Goal: Transaction & Acquisition: Book appointment/travel/reservation

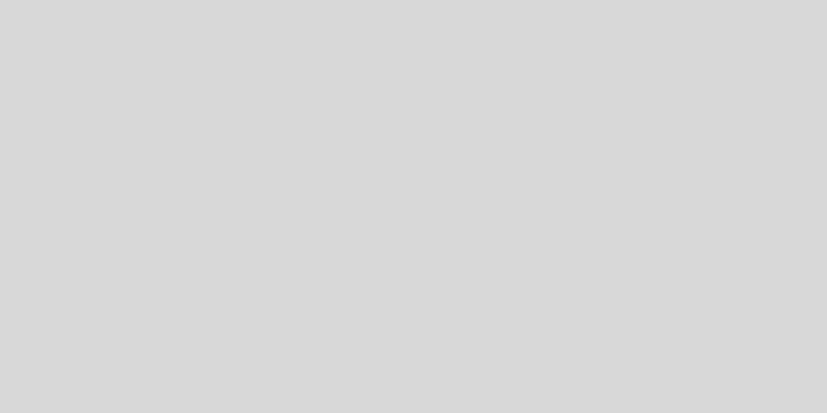
select select "es"
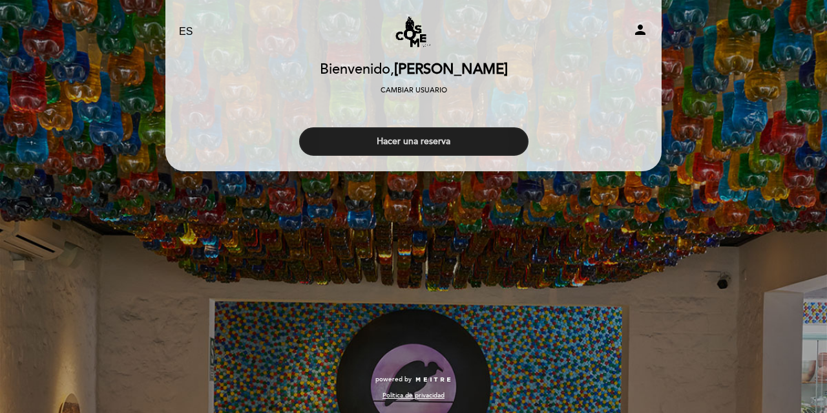
click at [417, 142] on button "Hacer una reserva" at bounding box center [413, 141] width 229 height 28
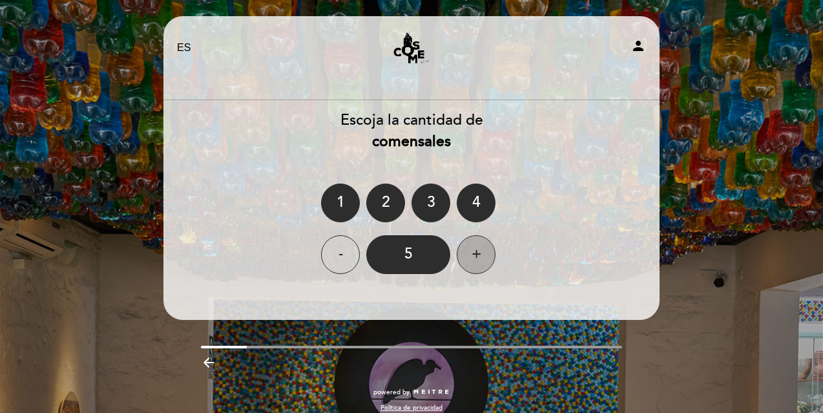
click at [478, 255] on div "+" at bounding box center [476, 254] width 39 height 39
click at [423, 258] on div "6" at bounding box center [408, 254] width 84 height 39
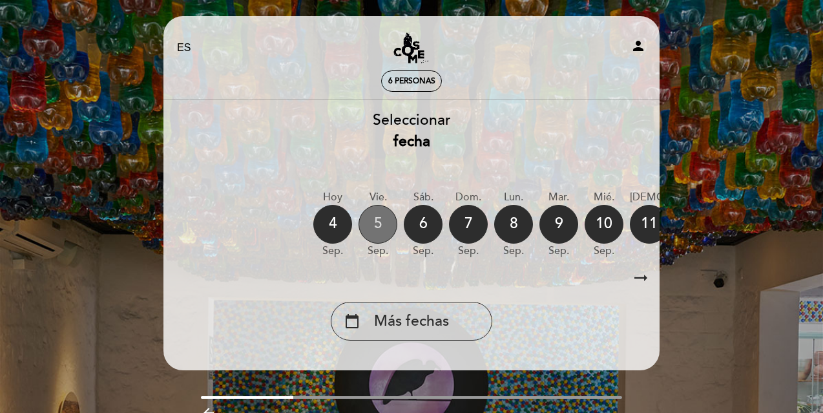
click at [380, 223] on div "5" at bounding box center [378, 224] width 39 height 39
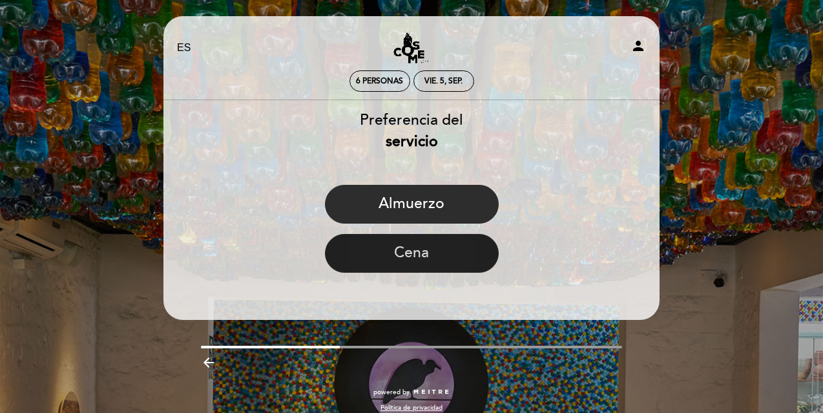
click at [389, 247] on button "Cena" at bounding box center [412, 253] width 174 height 39
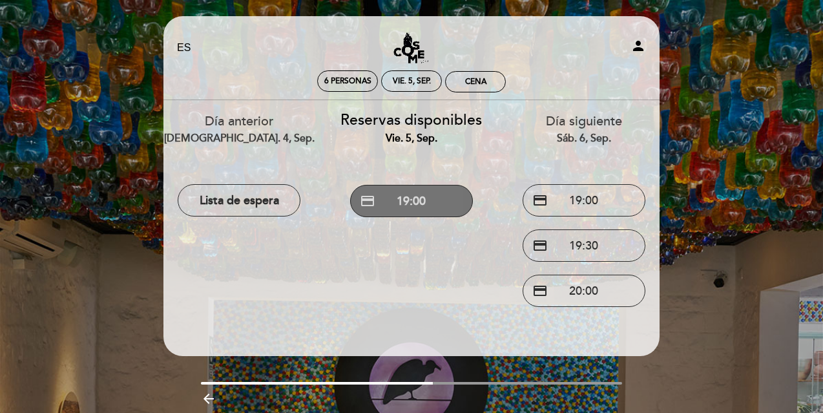
click at [406, 200] on button "credit_card 19:00" at bounding box center [411, 201] width 123 height 32
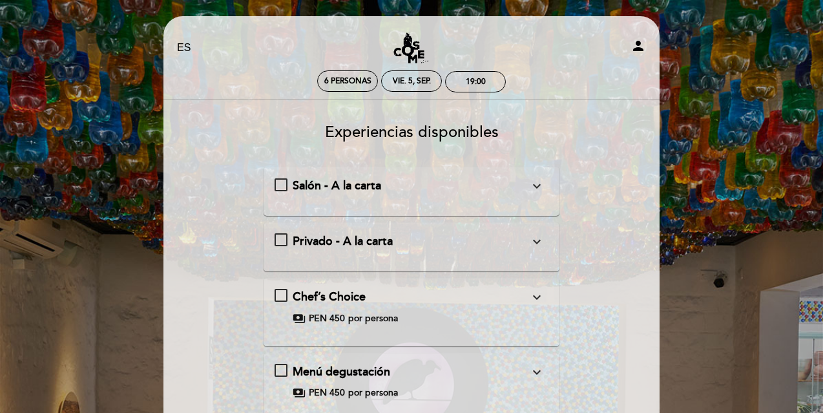
click at [282, 184] on div "Salón - A la carta expand_more [PERSON_NAME][STREET_ADDRESS][PERSON_NAME][PERSO…" at bounding box center [412, 186] width 275 height 17
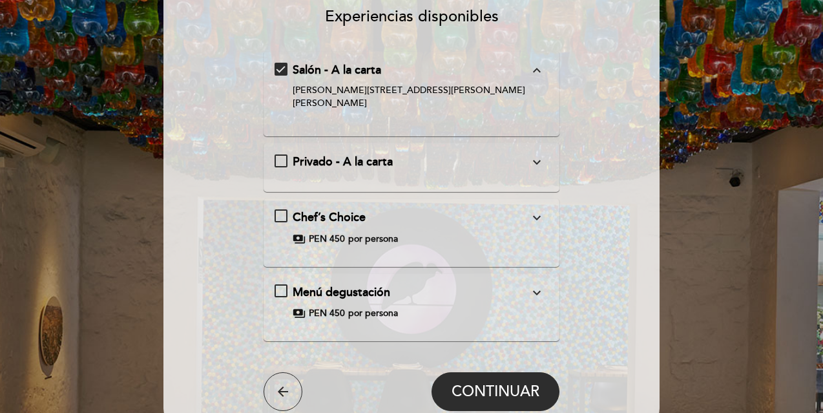
scroll to position [191, 0]
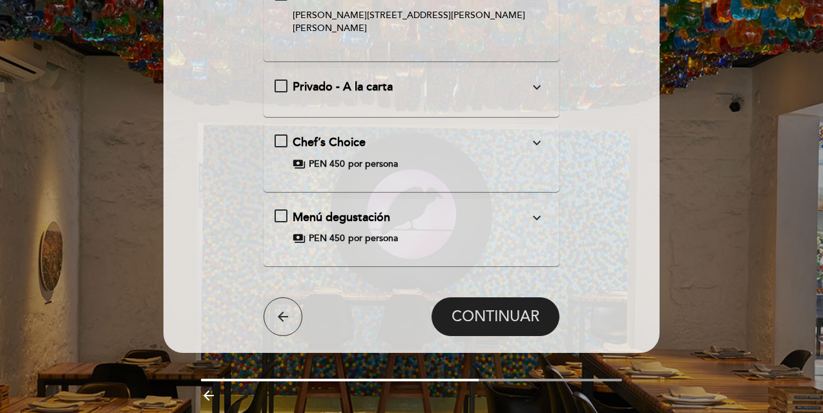
click at [495, 308] on span "CONTINUAR" at bounding box center [496, 317] width 88 height 18
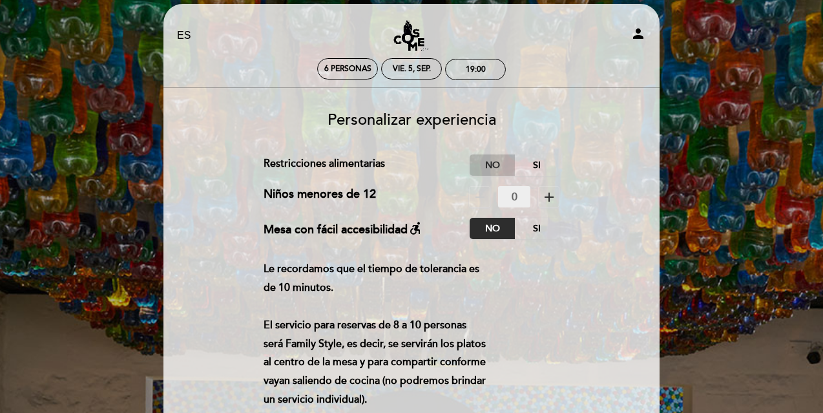
click at [491, 166] on label "No" at bounding box center [492, 164] width 45 height 21
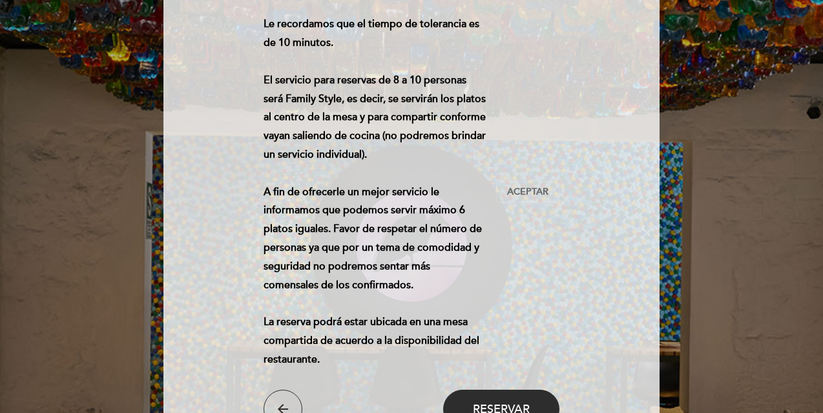
scroll to position [258, 0]
click at [538, 182] on button "Aceptar Aceptado" at bounding box center [527, 191] width 63 height 22
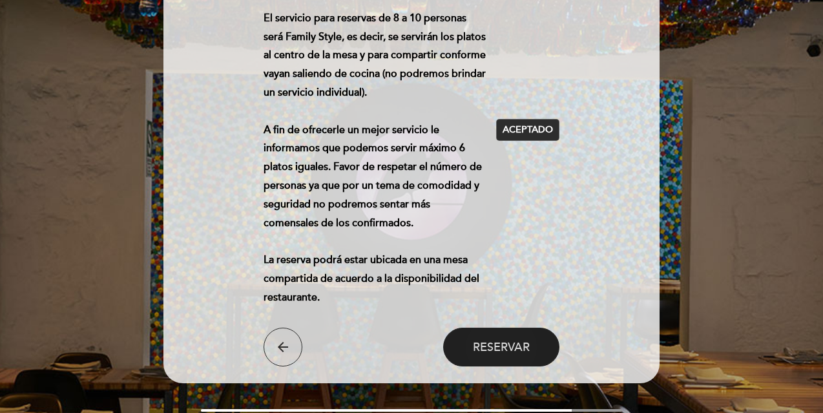
click at [517, 350] on span "Reservar" at bounding box center [501, 347] width 57 height 14
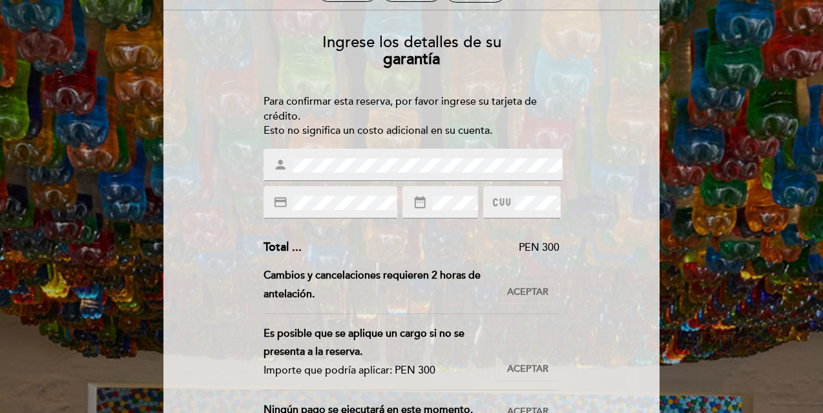
scroll to position [102, 0]
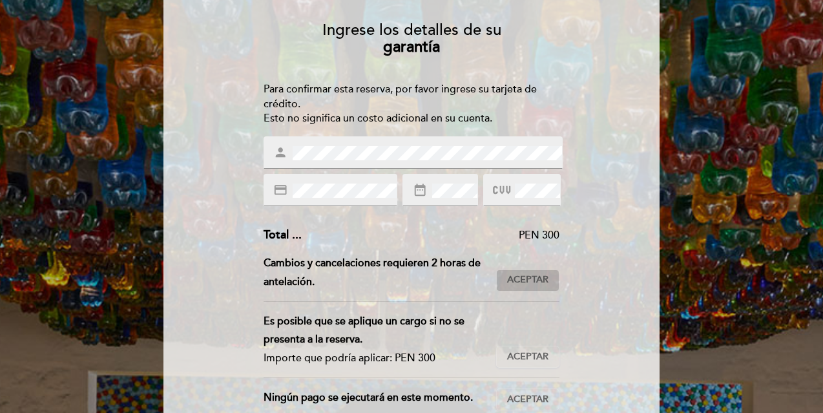
click at [531, 279] on span "Aceptar" at bounding box center [527, 280] width 41 height 14
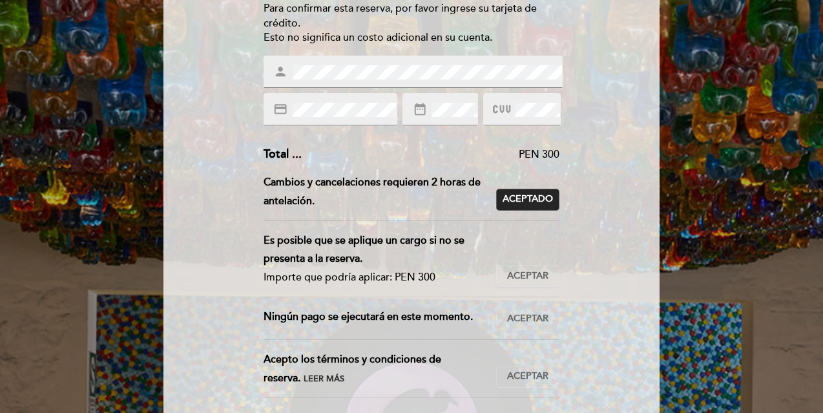
scroll to position [185, 0]
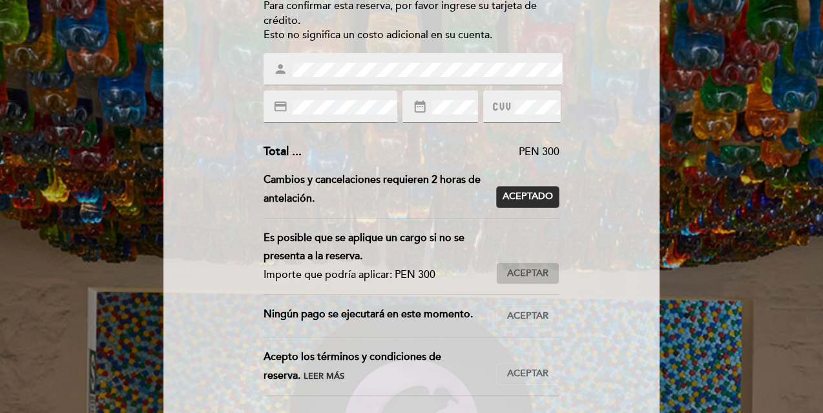
click at [532, 273] on span "Aceptar" at bounding box center [527, 274] width 41 height 14
click at [536, 323] on button "Aceptar Aceptado" at bounding box center [527, 316] width 63 height 22
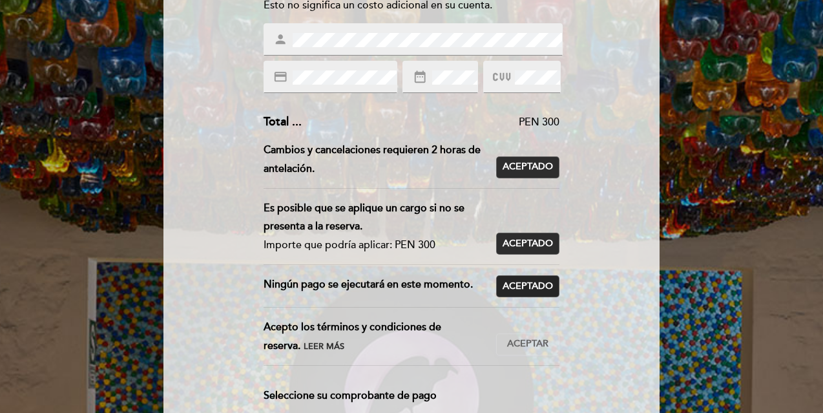
scroll to position [218, 0]
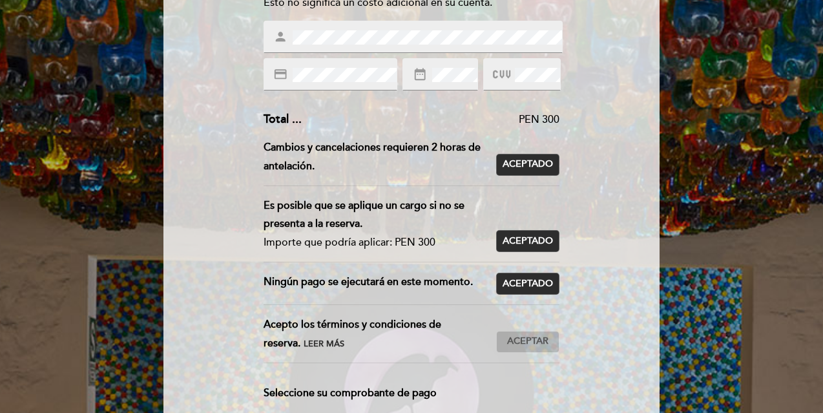
click at [537, 335] on span "Aceptar" at bounding box center [527, 342] width 41 height 14
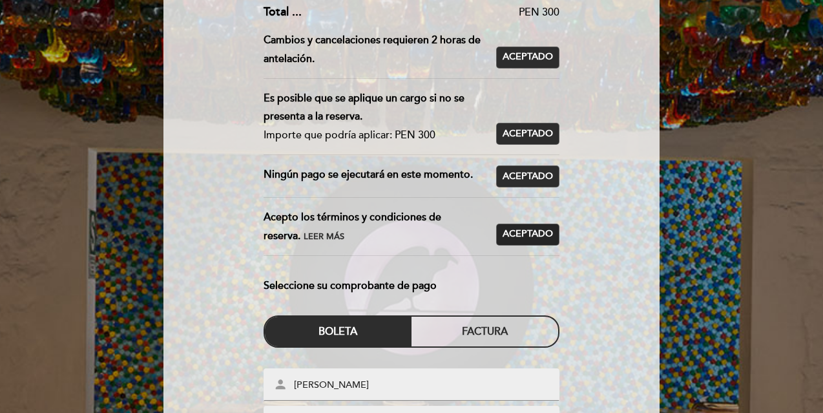
scroll to position [462, 0]
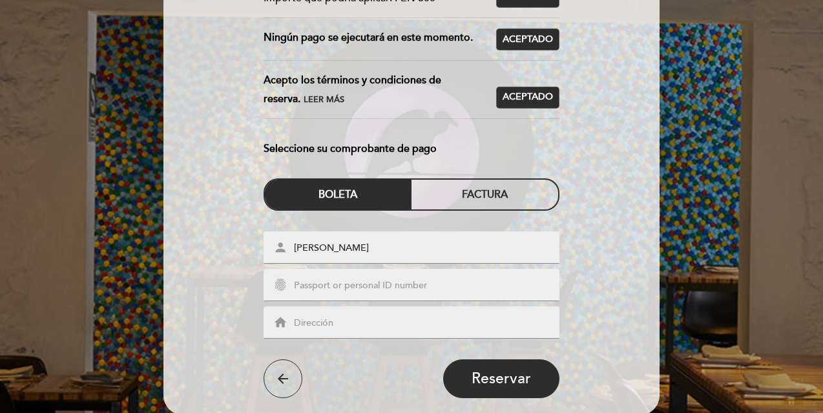
click at [428, 282] on input "text" at bounding box center [427, 286] width 269 height 15
type input "005607281"
click at [394, 329] on div "home" at bounding box center [412, 322] width 297 height 32
type input "[PERSON_NAME] 674"
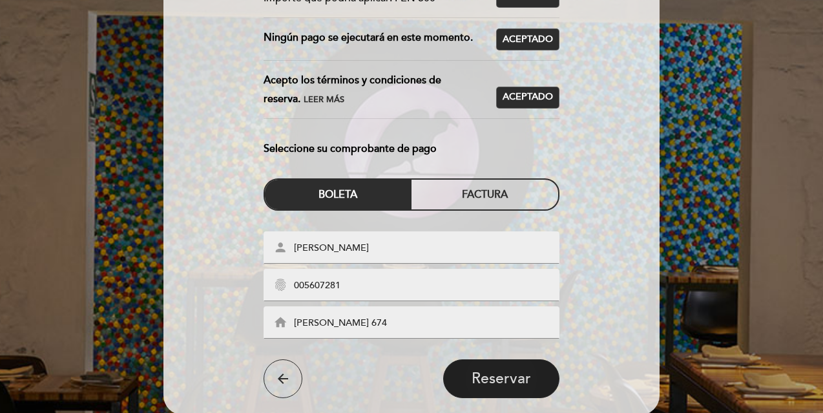
click at [476, 381] on span "Reservar" at bounding box center [501, 379] width 59 height 18
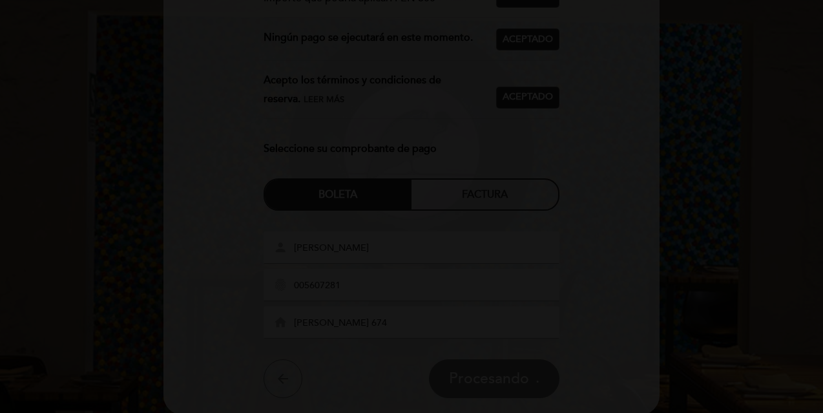
scroll to position [0, 0]
